Goal: Subscribe to service/newsletter

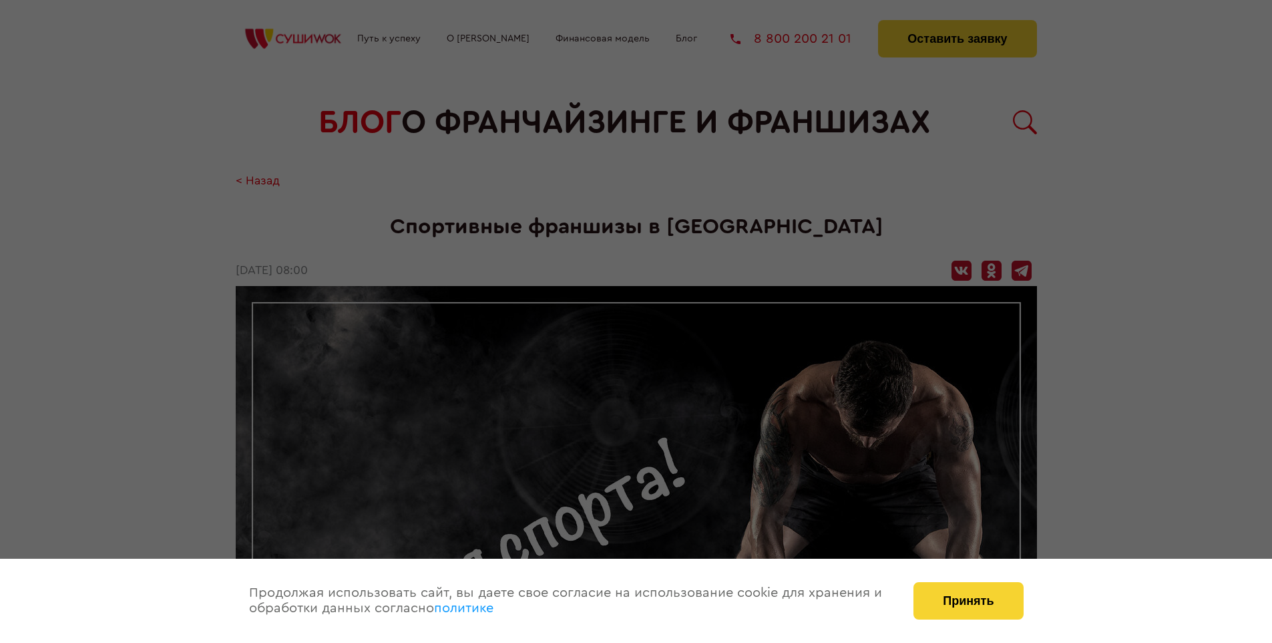
scroll to position [1609, 0]
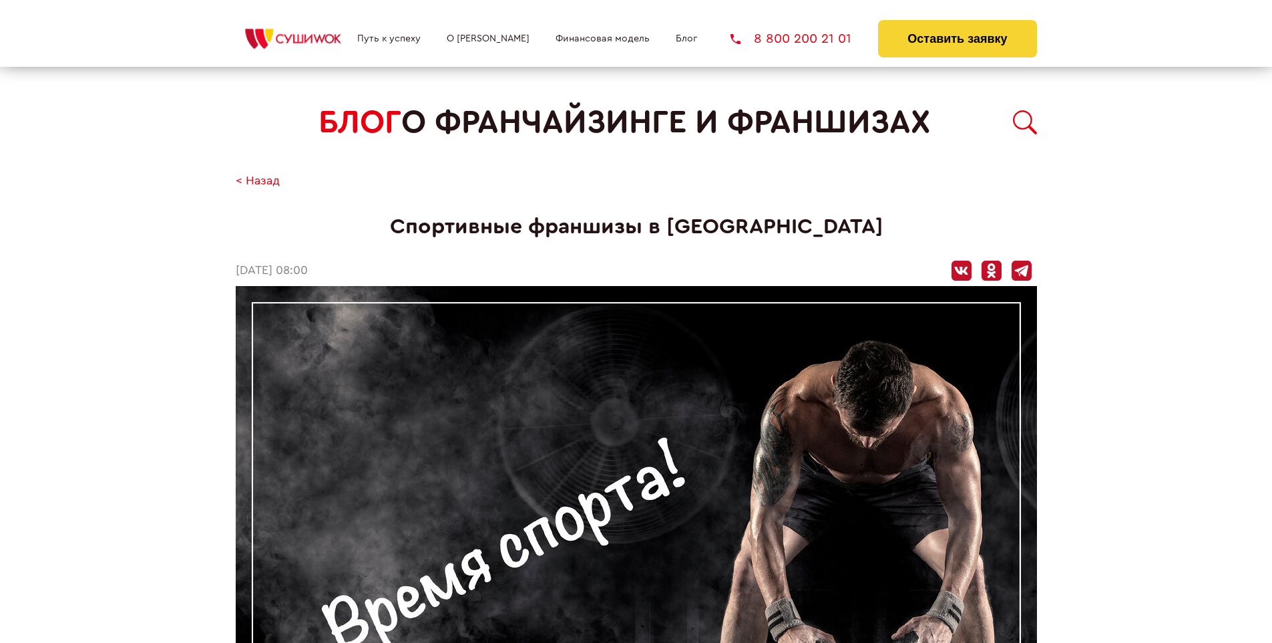
scroll to position [1609, 0]
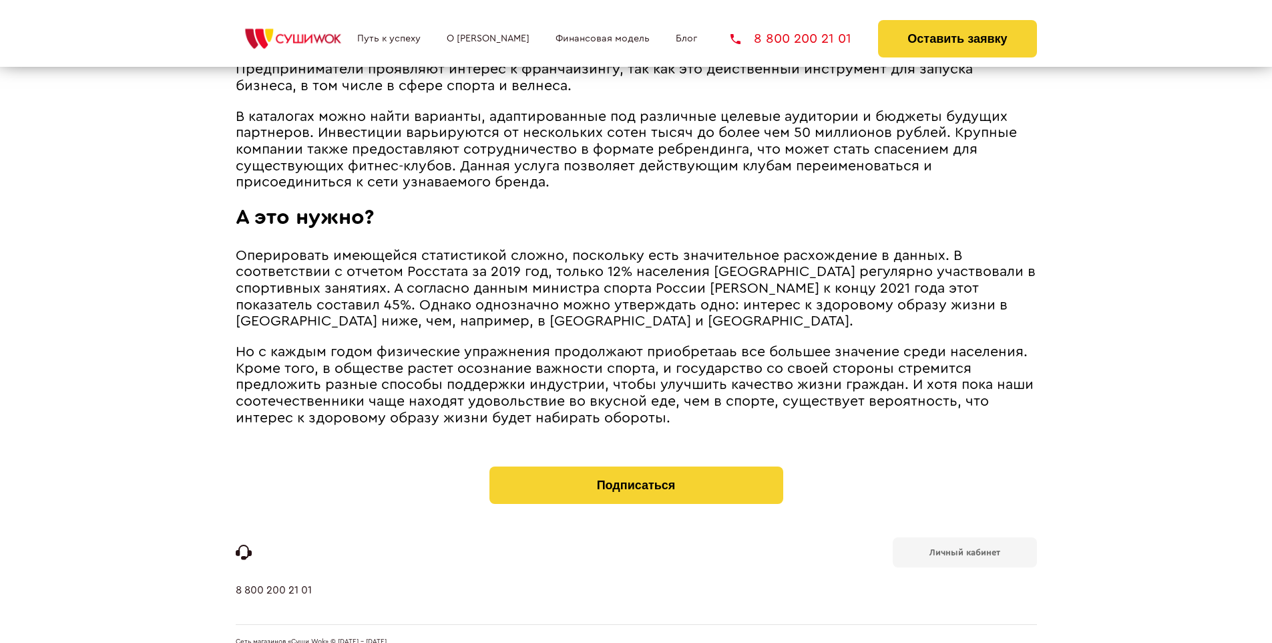
click at [964, 548] on b "Личный кабинет" at bounding box center [965, 552] width 71 height 9
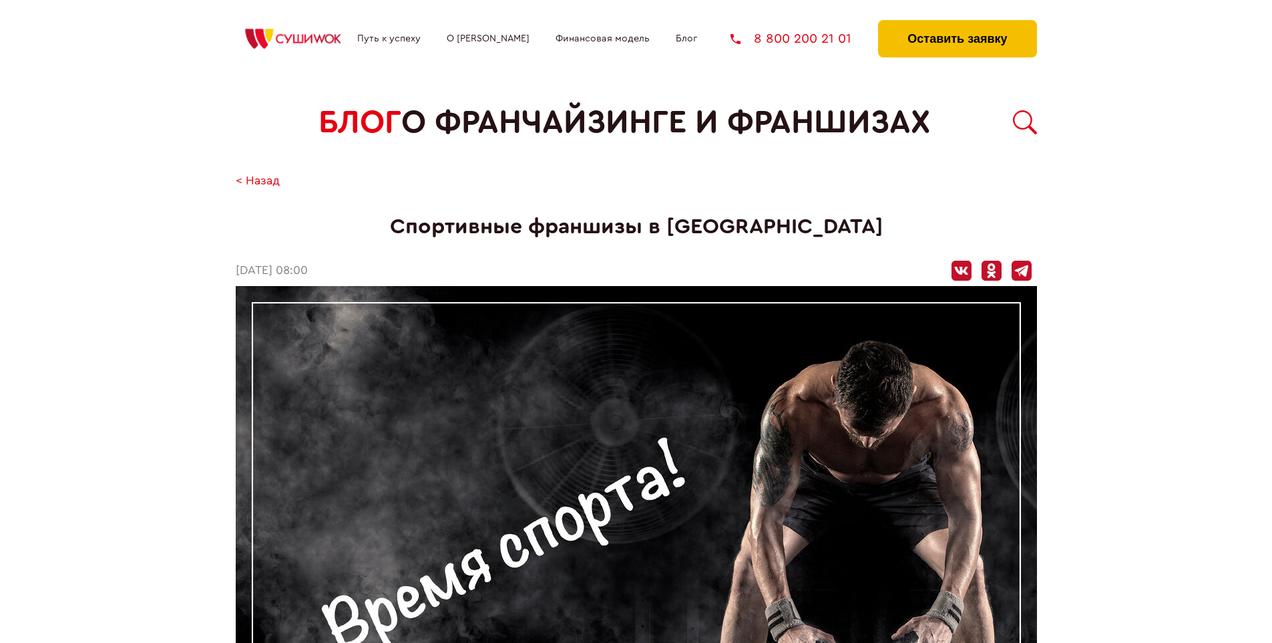
click at [957, 23] on button "Оставить заявку" at bounding box center [957, 38] width 158 height 37
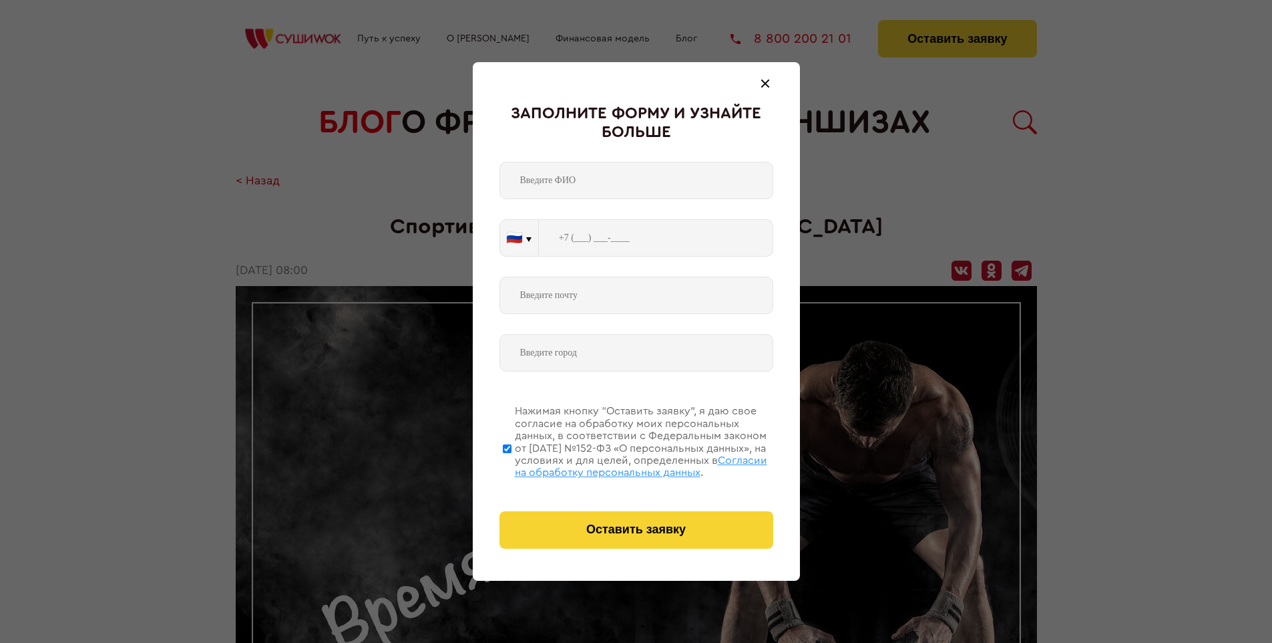
click at [619, 464] on span "Согласии на обработку персональных данных" at bounding box center [641, 466] width 252 height 23
click at [512, 464] on input "Нажимая кнопку “Оставить заявку”, я даю свое согласие на обработку моих персона…" at bounding box center [507, 448] width 9 height 107
checkbox input "false"
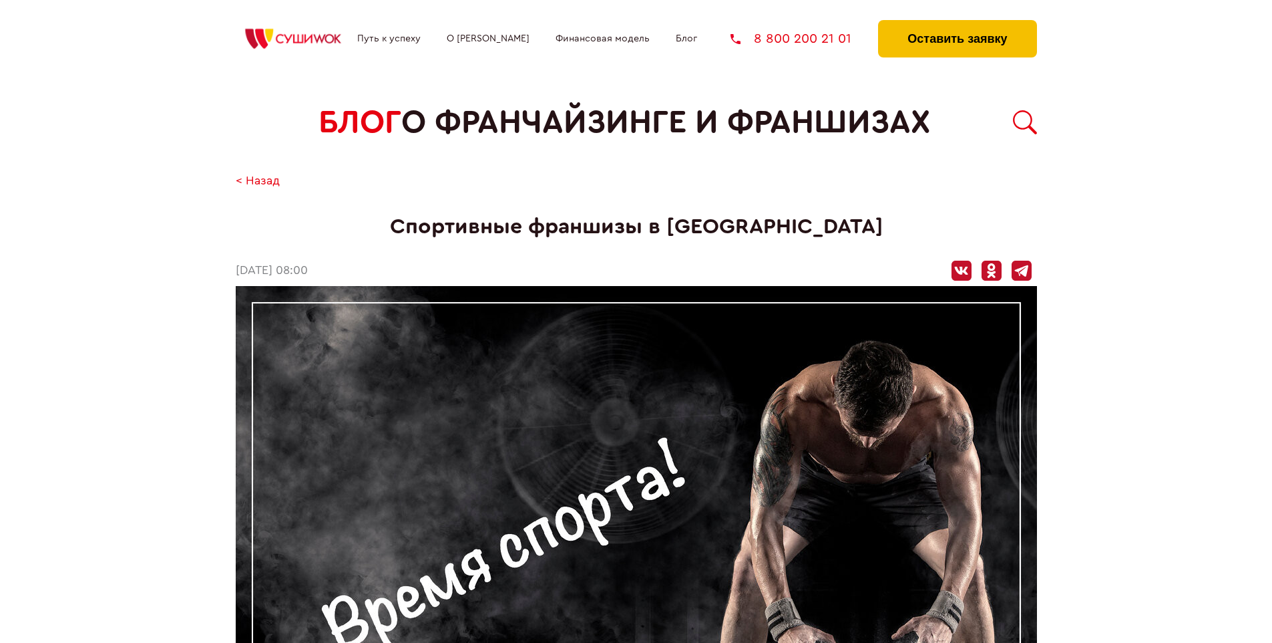
click at [957, 23] on button "Оставить заявку" at bounding box center [957, 38] width 158 height 37
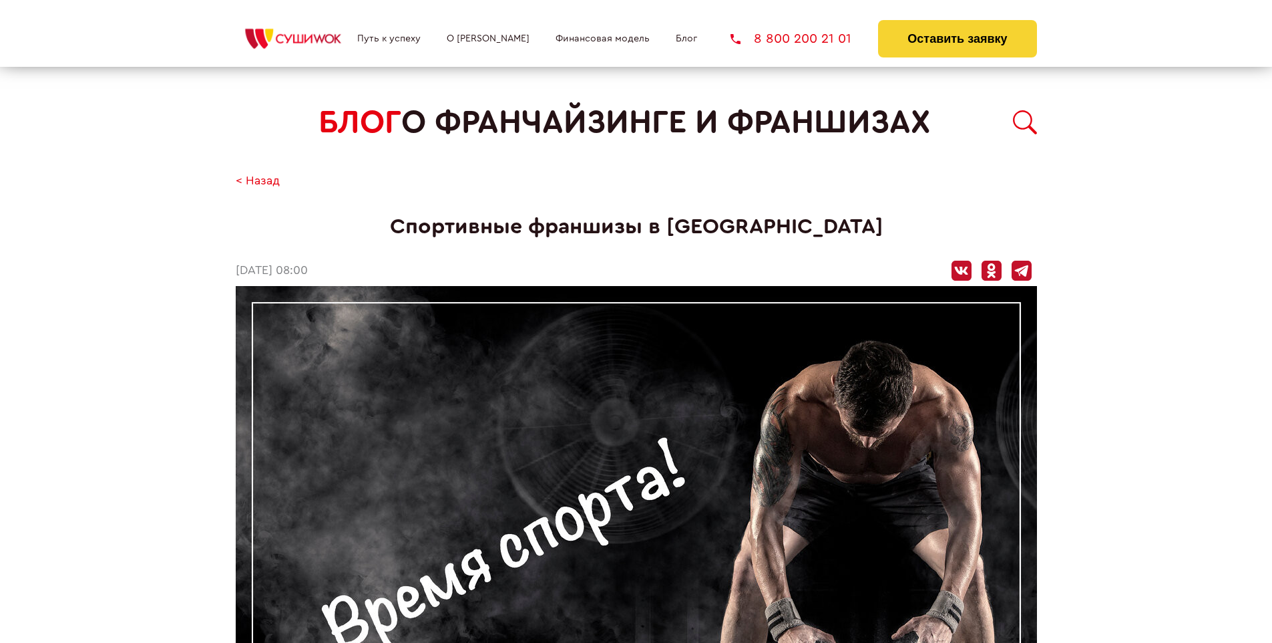
scroll to position [1609, 0]
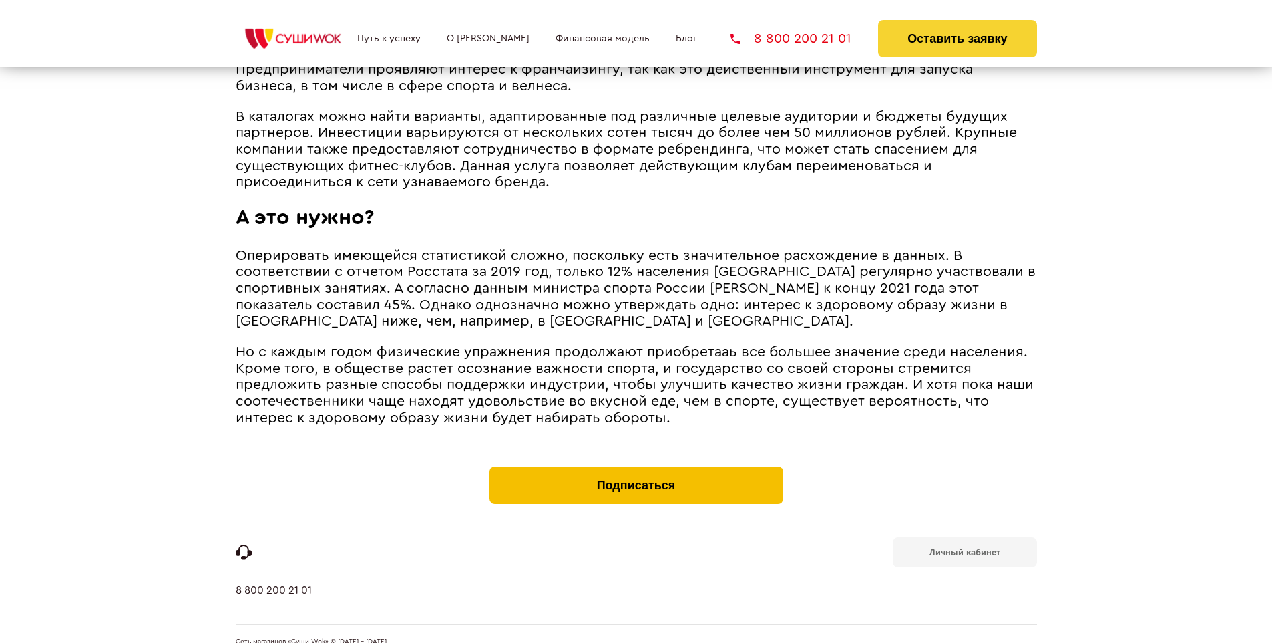
click at [636, 466] on button "Подписаться" at bounding box center [637, 484] width 294 height 37
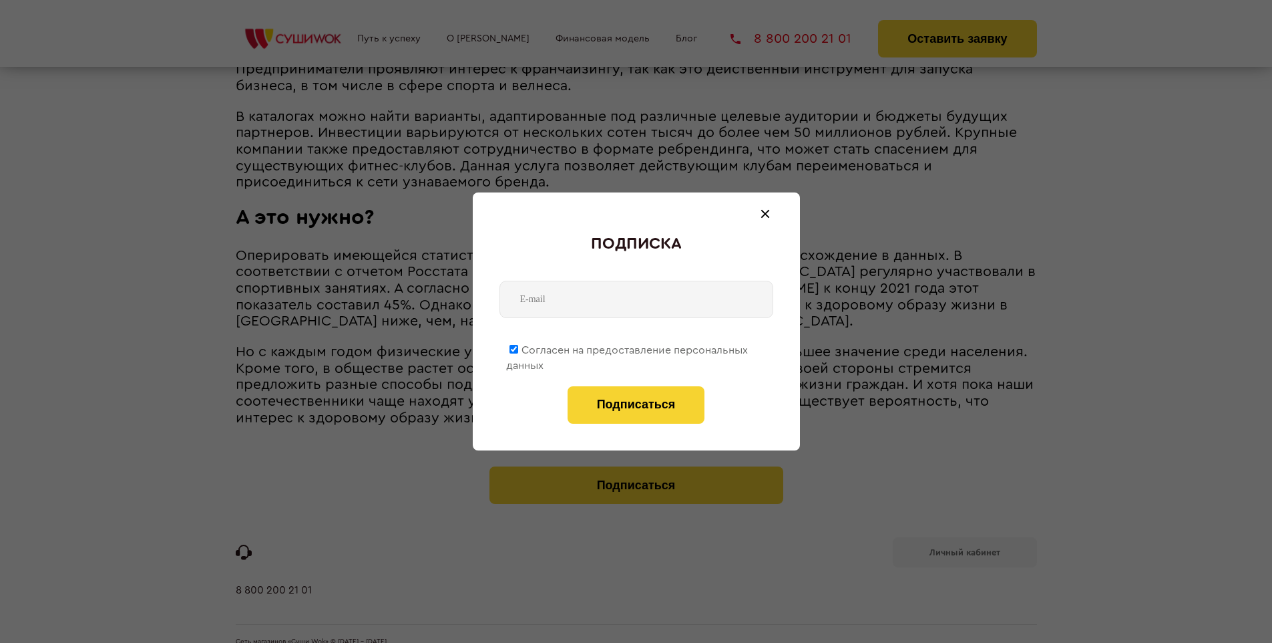
click at [628, 347] on span "Согласен на предоставление персональных данных" at bounding box center [627, 358] width 242 height 26
click at [518, 347] on input "Согласен на предоставление персональных данных" at bounding box center [514, 349] width 9 height 9
checkbox input "false"
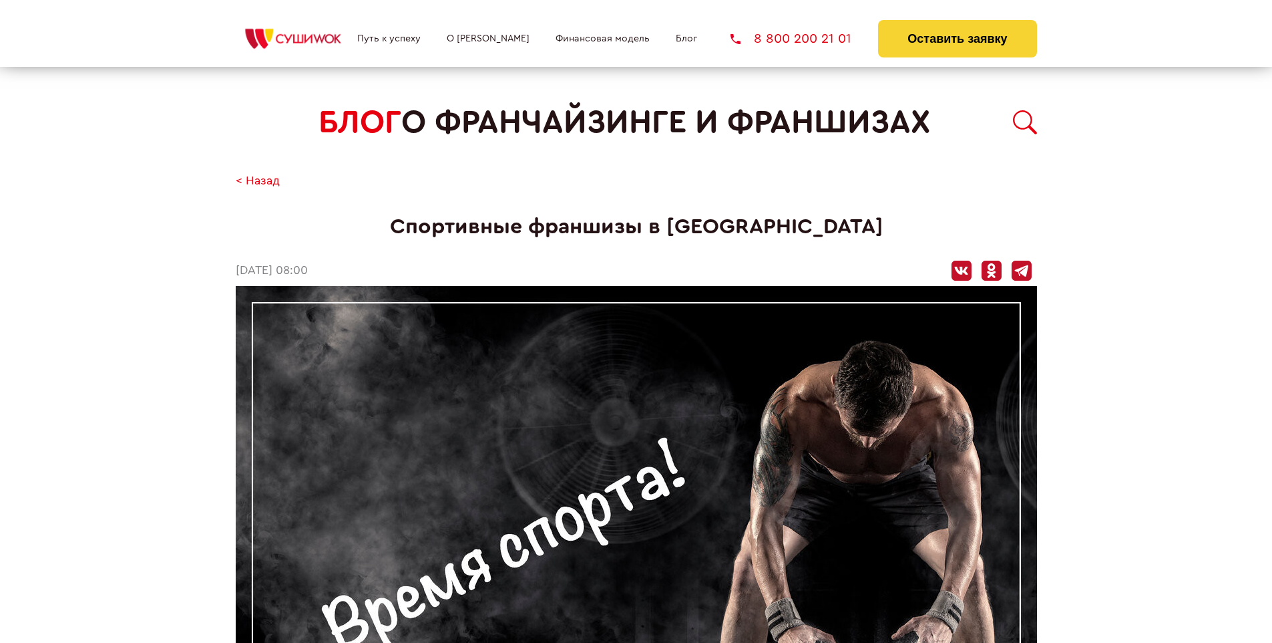
scroll to position [1609, 0]
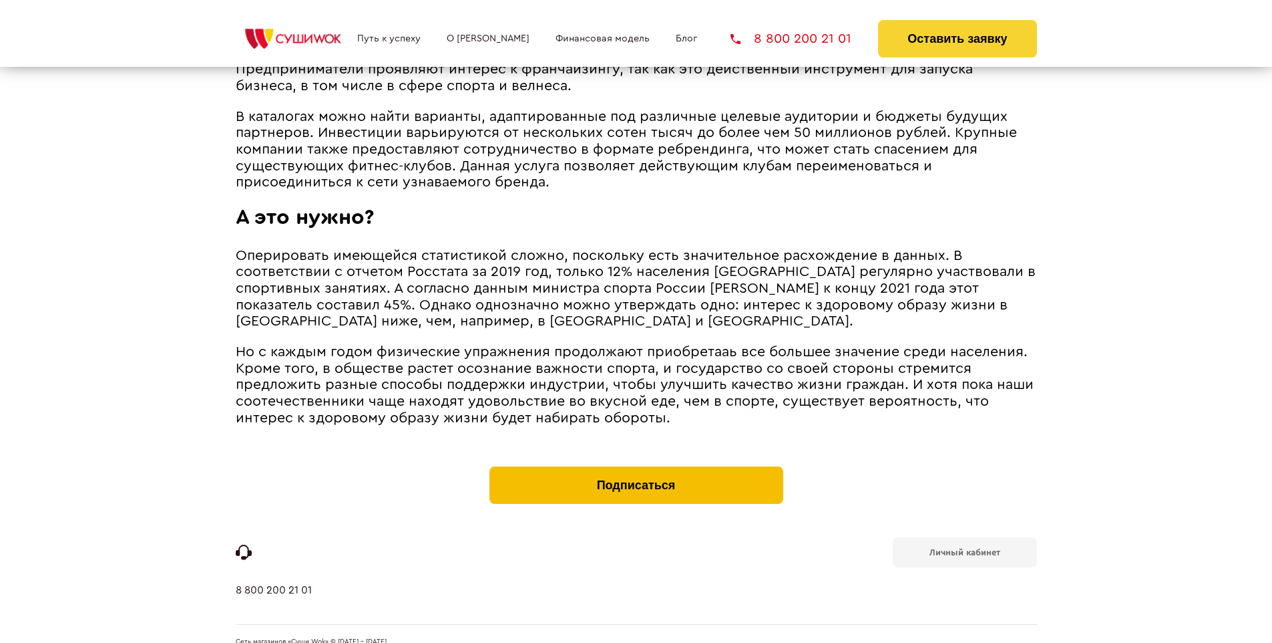
click at [636, 466] on button "Подписаться" at bounding box center [637, 484] width 294 height 37
